Goal: Information Seeking & Learning: Learn about a topic

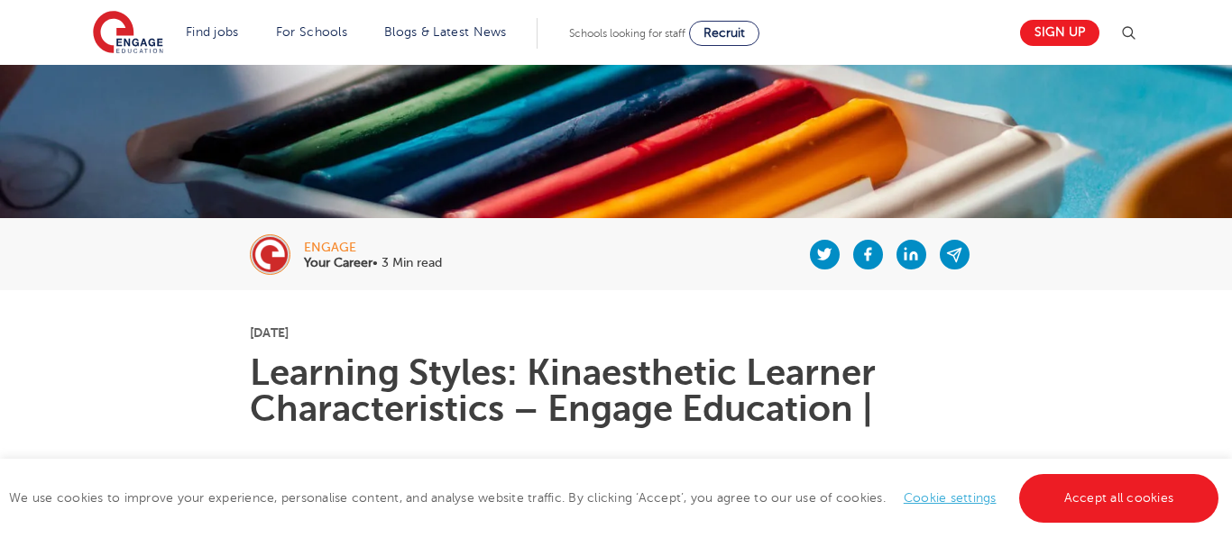
scroll to position [211, 0]
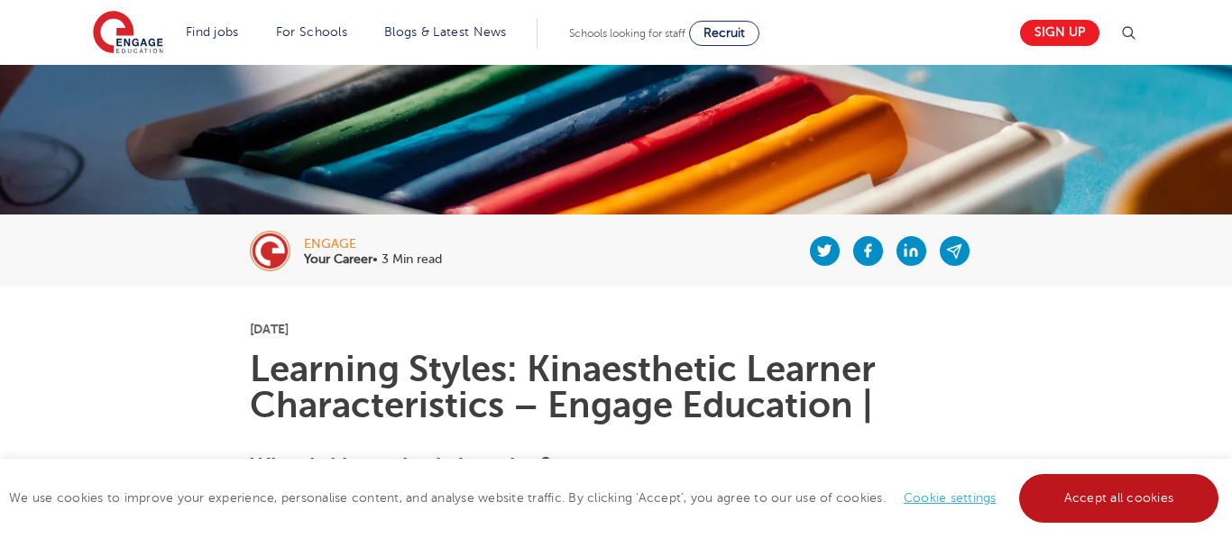
click at [1147, 494] on link "Accept all cookies" at bounding box center [1119, 498] width 200 height 49
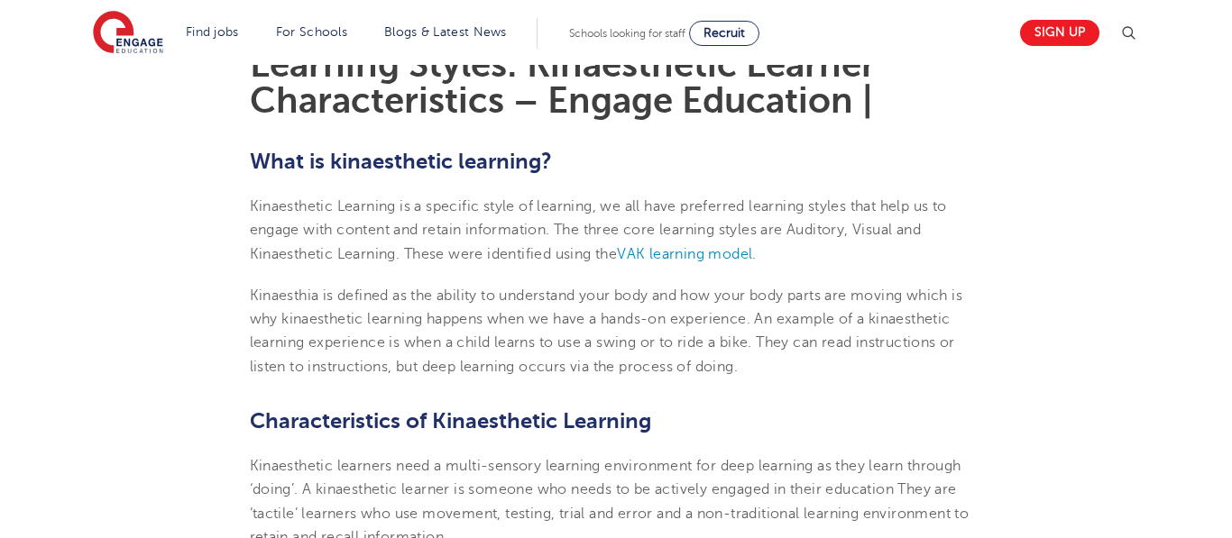
scroll to position [498, 0]
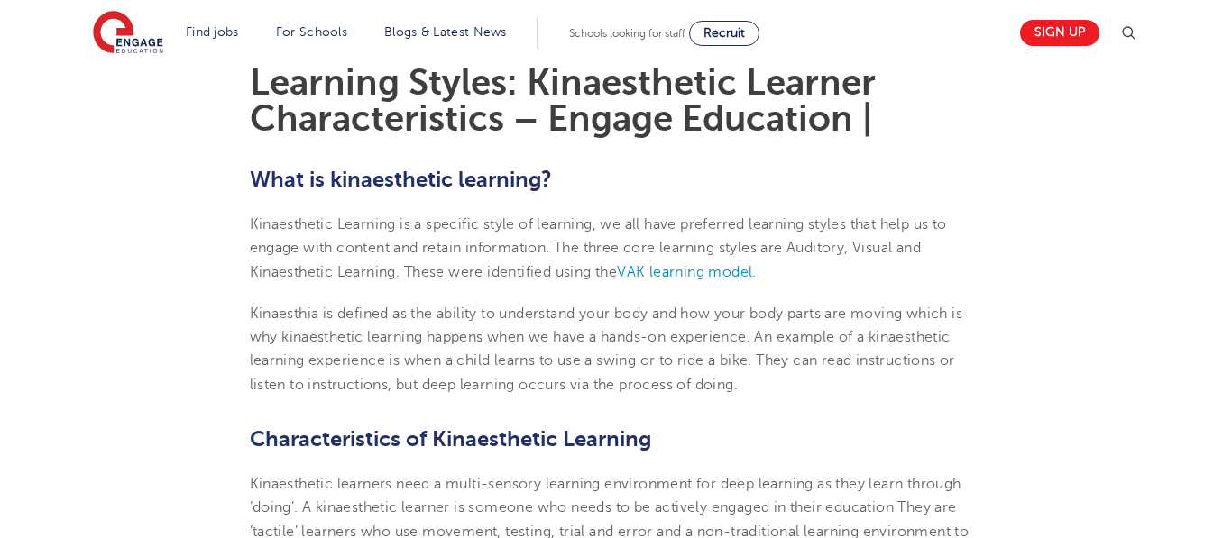
click at [930, 56] on section "Find jobs All vacancies We have one of the UK's largest database. and with hund…" at bounding box center [551, 33] width 916 height 66
click at [857, 69] on h1 "Learning Styles: Kinaesthetic Learner Characteristics – Engage Education |" at bounding box center [616, 101] width 733 height 72
click at [765, 258] on p "Kinaesthetic Learning is a specific style of learning, we all have preferred le…" at bounding box center [616, 248] width 733 height 71
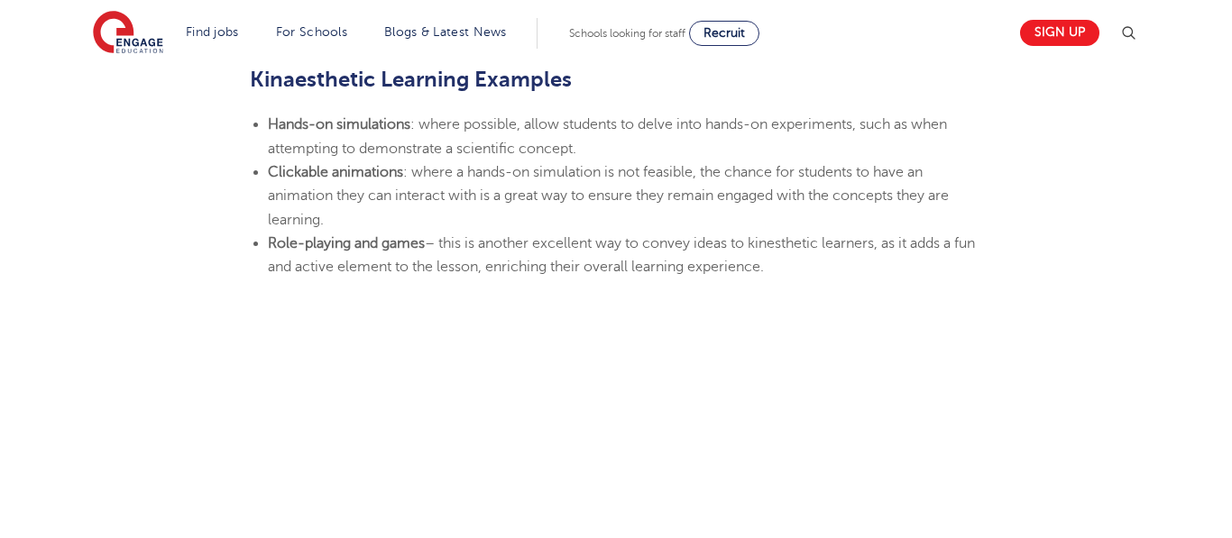
scroll to position [2185, 0]
